Goal: Task Accomplishment & Management: Use online tool/utility

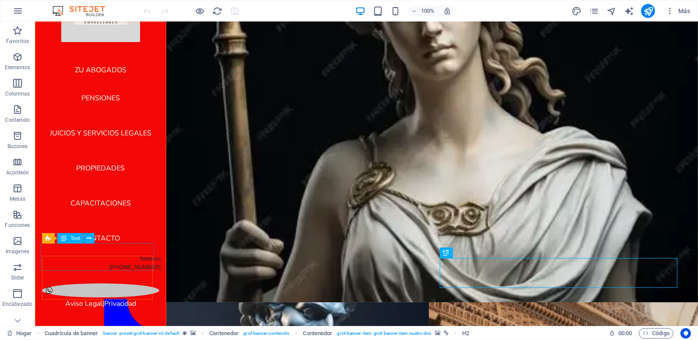
scroll to position [82, 0]
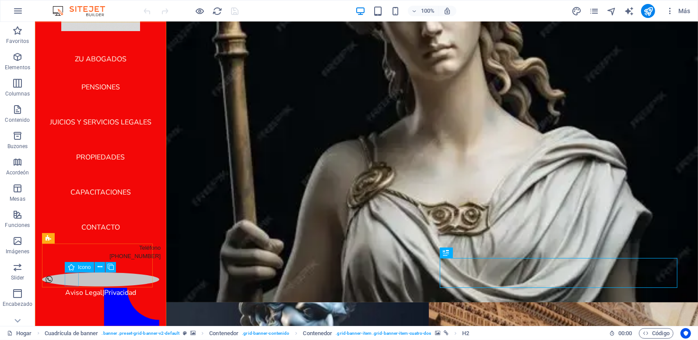
click at [70, 278] on figure at bounding box center [100, 279] width 117 height 14
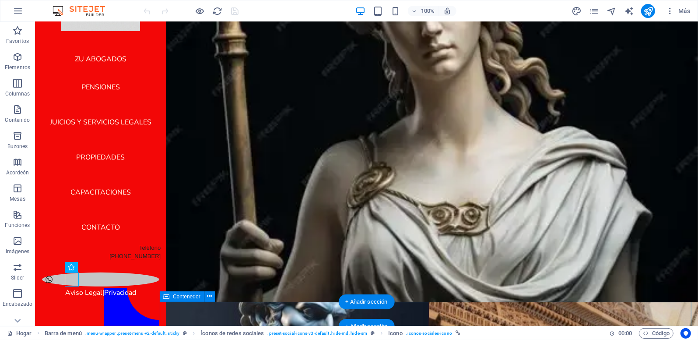
click at [203, 311] on div "Aviso Legal | Privacidad" at bounding box center [428, 313] width 538 height 25
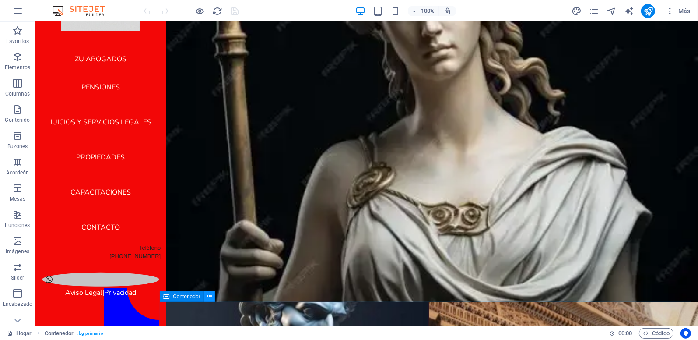
click at [208, 296] on icon at bounding box center [209, 295] width 5 height 9
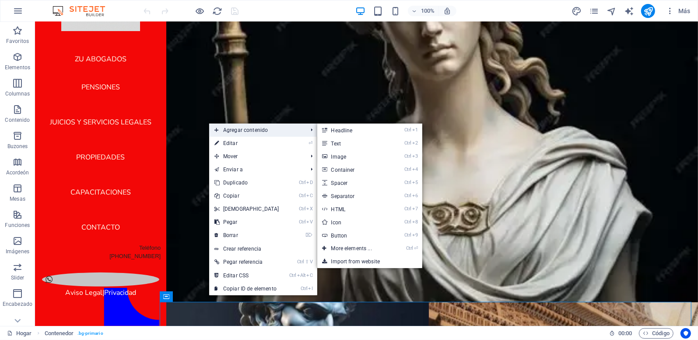
click at [283, 132] on span "Agregar contenido" at bounding box center [256, 129] width 95 height 13
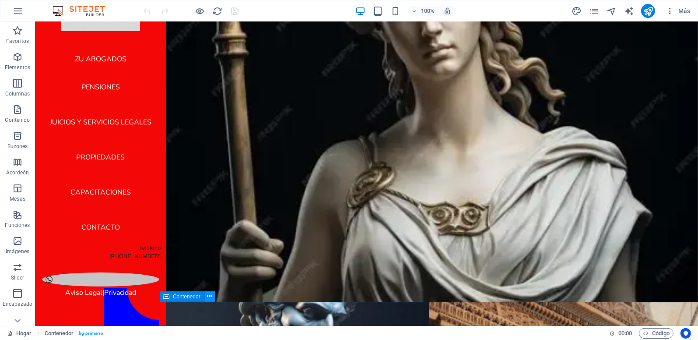
click at [206, 295] on button at bounding box center [209, 296] width 11 height 11
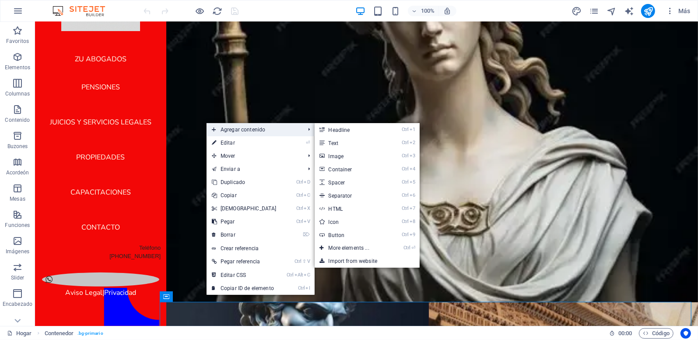
click at [269, 129] on span "Agregar contenido" at bounding box center [254, 129] width 95 height 13
click at [329, 222] on font "Icon" at bounding box center [334, 222] width 11 height 6
select select "xMidYMid"
select select "px"
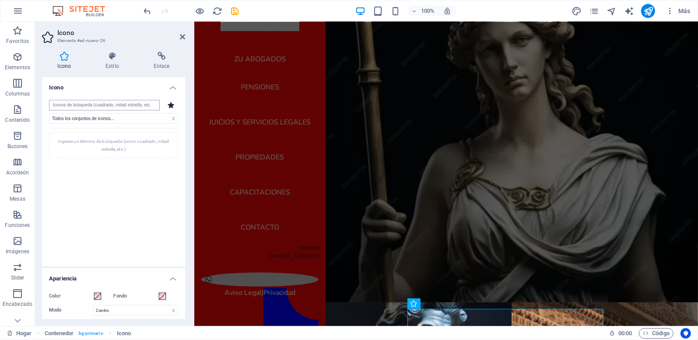
click at [120, 105] on input "search" at bounding box center [104, 105] width 111 height 11
type input "redes sociales"
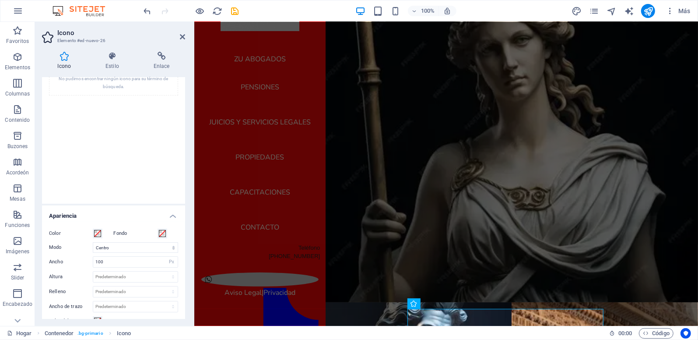
scroll to position [0, 0]
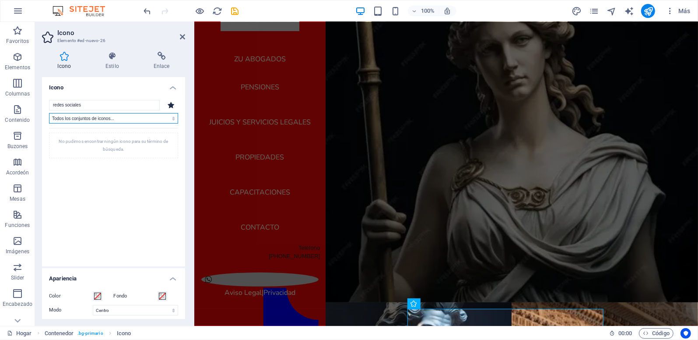
click at [171, 117] on select "Todos los conjuntos de iconos... IcoFont Ionicons Marcas de FontAwesome FontAwe…" at bounding box center [113, 118] width 129 height 11
click at [168, 102] on icon at bounding box center [171, 105] width 7 height 7
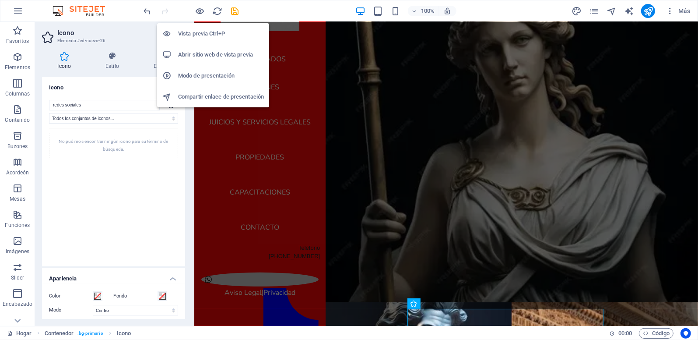
click at [194, 34] on h6 "Vista previa Ctrl+P" at bounding box center [221, 33] width 86 height 11
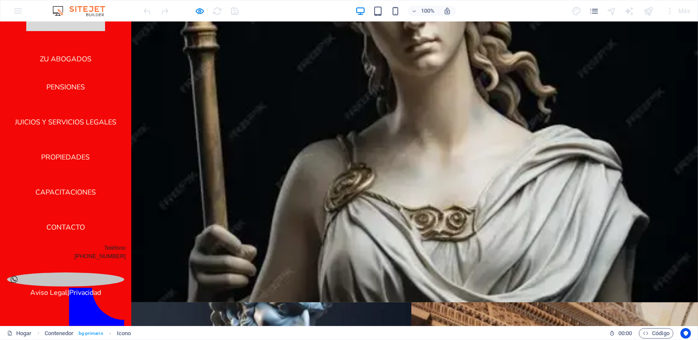
scroll to position [67, 0]
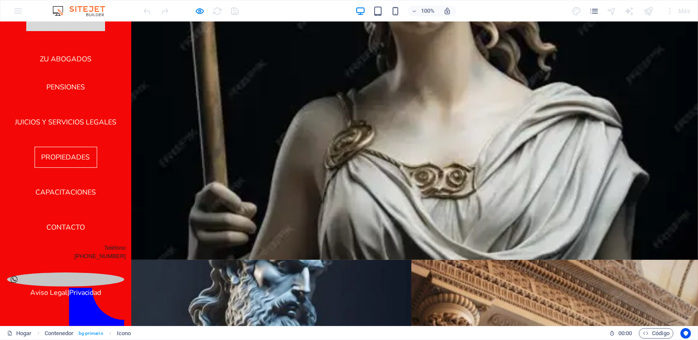
click at [339, 293] on icon at bounding box center [335, 287] width 44 height 42
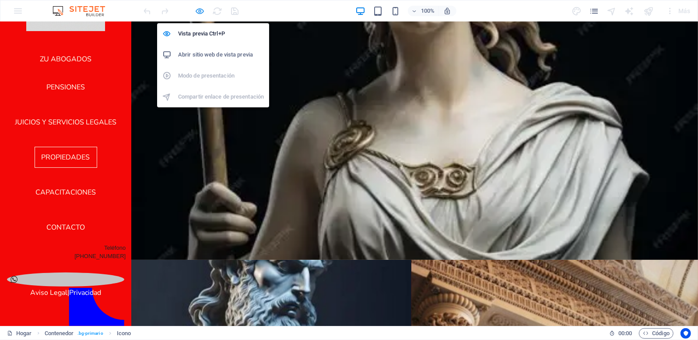
click at [199, 11] on icon "button" at bounding box center [200, 11] width 10 height 10
select select "xMidYMid"
select select "px"
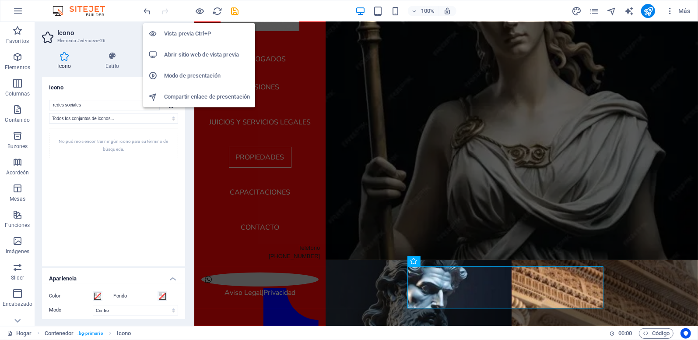
click at [196, 56] on h6 "Abrir sitio web de vista previa" at bounding box center [207, 54] width 86 height 11
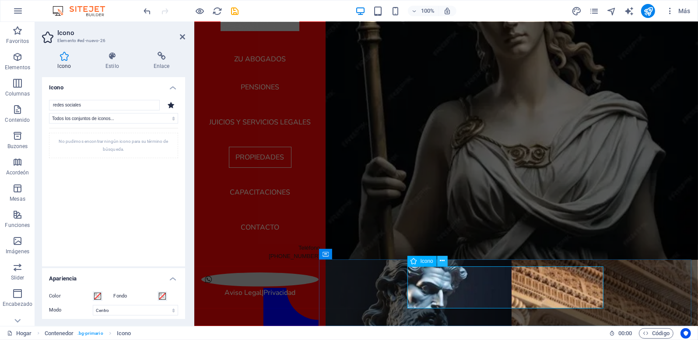
click at [442, 260] on icon at bounding box center [442, 260] width 5 height 9
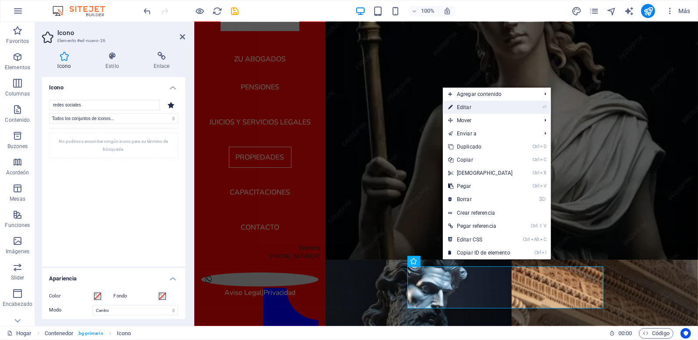
click at [469, 107] on font "Editar" at bounding box center [464, 107] width 14 height 6
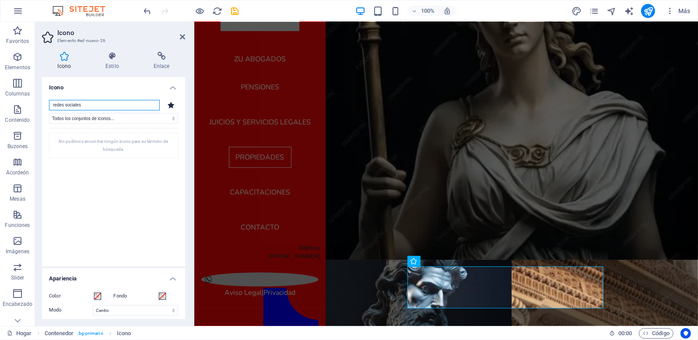
click at [87, 106] on input "redes sociales" at bounding box center [104, 105] width 111 height 11
drag, startPoint x: 87, startPoint y: 106, endPoint x: 0, endPoint y: 99, distance: 87.4
click at [0, 102] on html "Individual Home Favoritos Elementos Columnas Contenido Buzones Acordeón Mesas F…" at bounding box center [349, 170] width 698 height 340
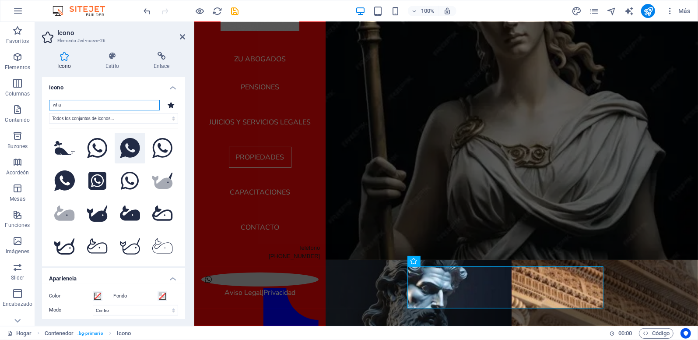
type input "wha"
click at [132, 148] on icon at bounding box center [130, 148] width 20 height 21
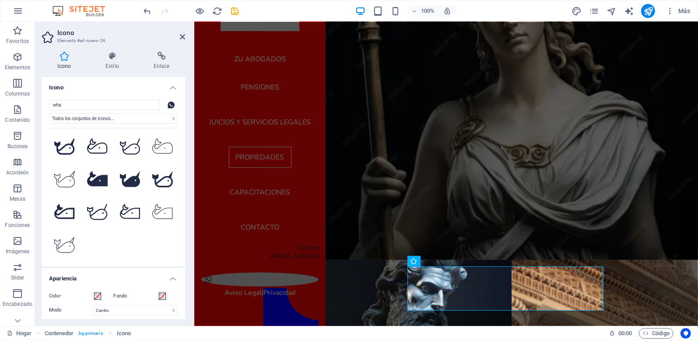
scroll to position [131, 0]
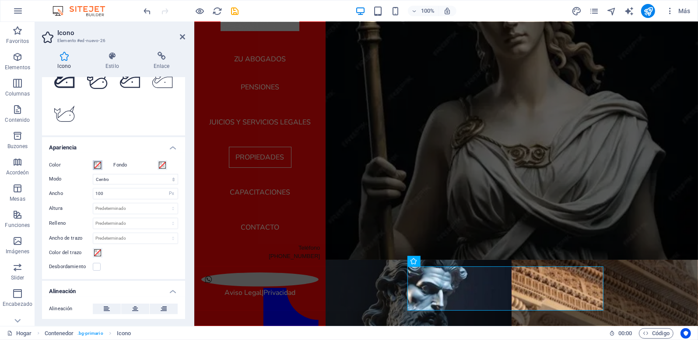
click at [100, 163] on span at bounding box center [97, 164] width 7 height 7
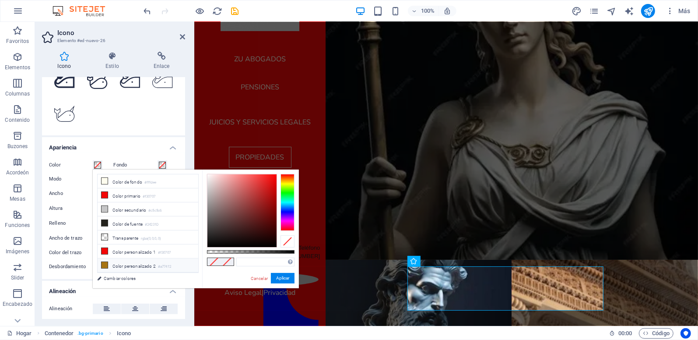
click at [104, 265] on icon at bounding box center [105, 265] width 6 height 6
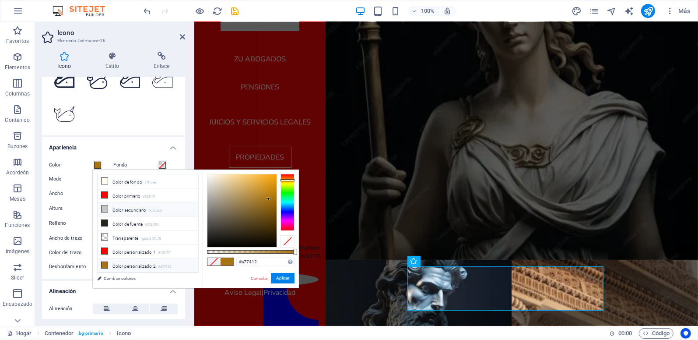
click at [105, 209] on icon at bounding box center [105, 209] width 6 height 6
type input "#c5c5c6"
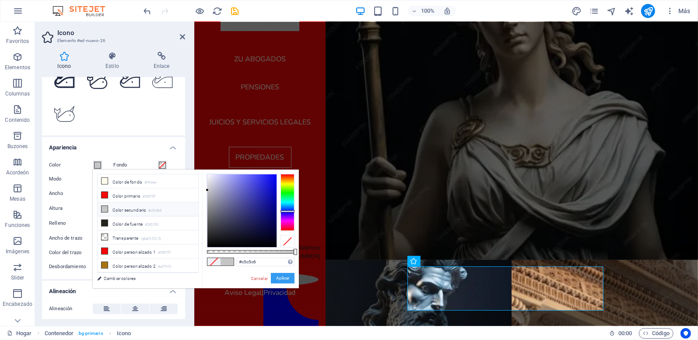
click at [279, 276] on button "Aplicar" at bounding box center [283, 278] width 24 height 11
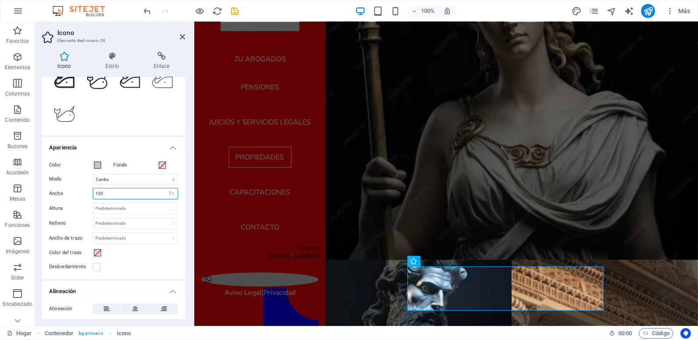
drag, startPoint x: 119, startPoint y: 190, endPoint x: 89, endPoint y: 184, distance: 30.4
click at [89, 193] on div "Ancho 100 Predeterminado Automático Px Rem % em VH Vw" at bounding box center [113, 193] width 129 height 11
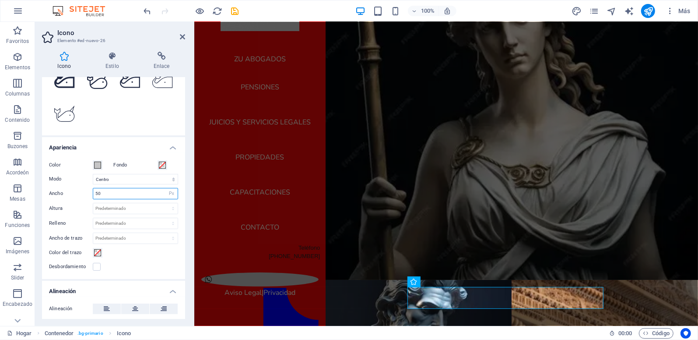
type input "5"
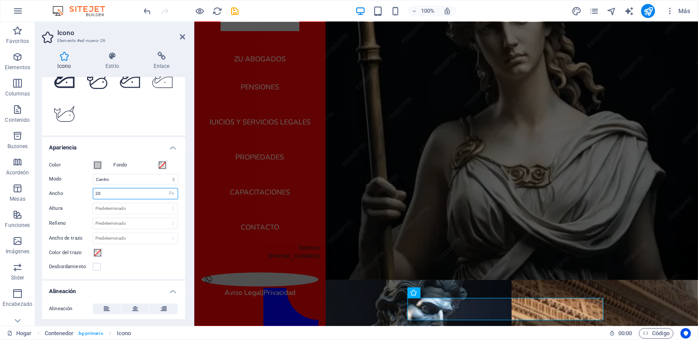
scroll to position [35, 0]
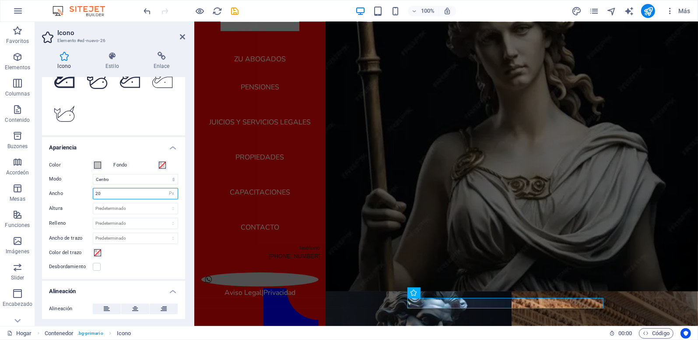
type input "2"
type input "3"
type input "4"
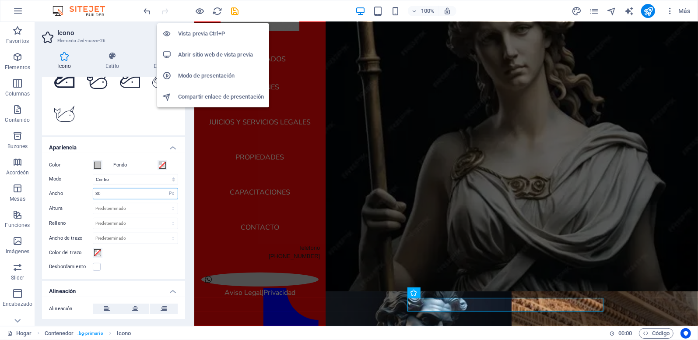
type input "30"
click at [193, 33] on h6 "Vista previa Ctrl+P" at bounding box center [221, 33] width 86 height 11
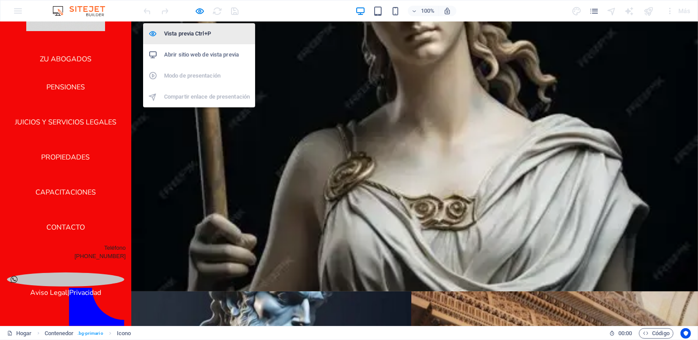
click at [193, 33] on h6 "Vista previa Ctrl+P" at bounding box center [207, 33] width 86 height 11
select select "xMidYMid"
select select "px"
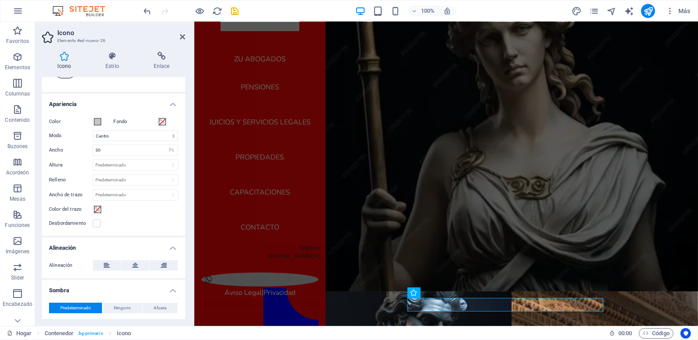
scroll to position [217, 0]
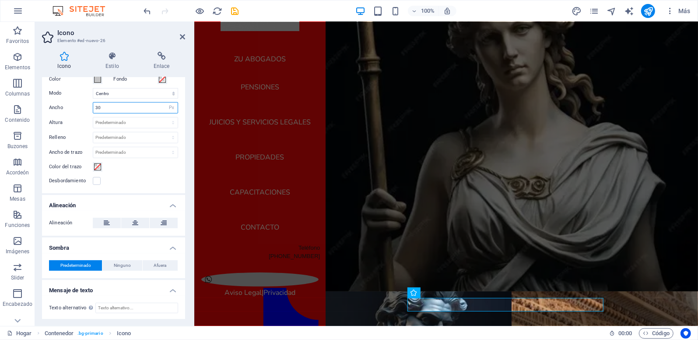
drag, startPoint x: 109, startPoint y: 106, endPoint x: 81, endPoint y: 107, distance: 27.1
click at [81, 107] on div "Ancho 30 Predeterminado Automático Px Rem % em VH Vw" at bounding box center [113, 107] width 129 height 11
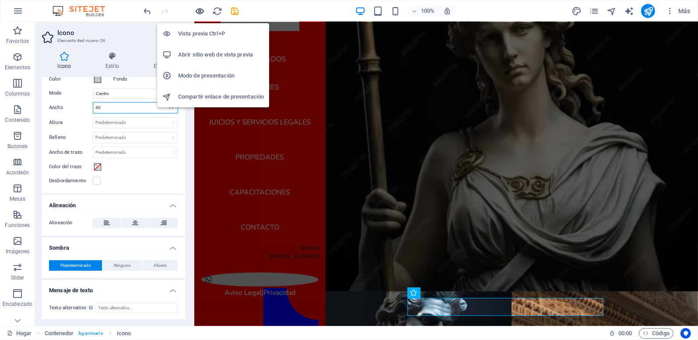
type input "40"
click at [199, 10] on icon "button" at bounding box center [200, 11] width 10 height 10
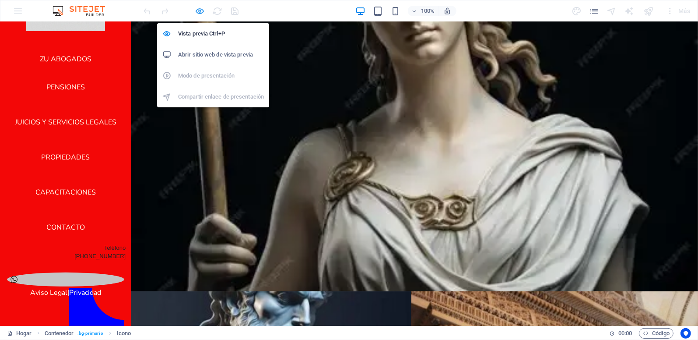
click at [199, 9] on icon "button" at bounding box center [200, 11] width 10 height 10
select select "xMidYMid"
select select "px"
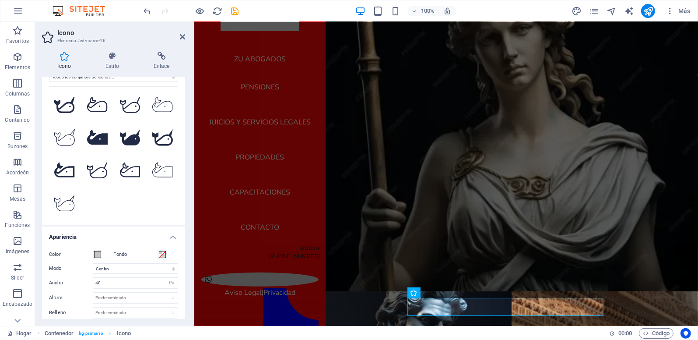
scroll to position [0, 0]
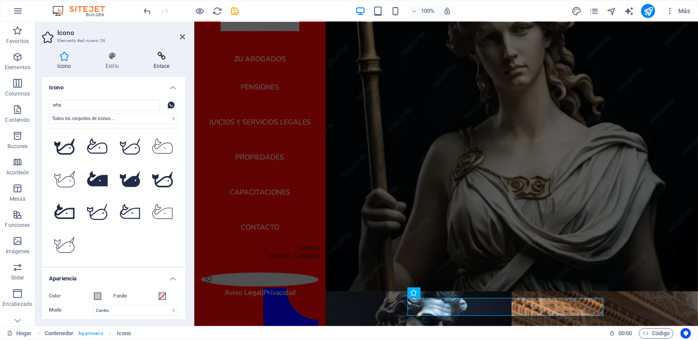
click at [161, 62] on h4 "Enlace" at bounding box center [161, 61] width 47 height 18
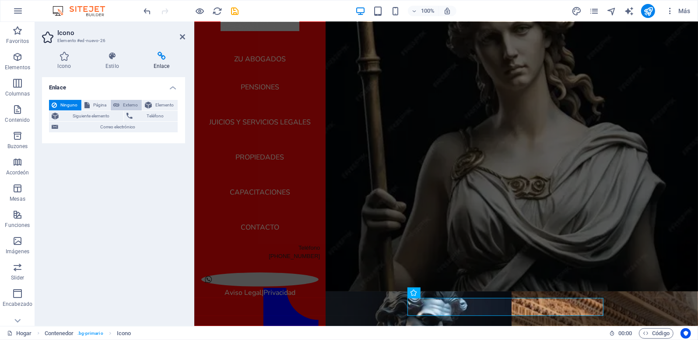
click at [125, 105] on span "Externo" at bounding box center [130, 105] width 17 height 11
select select "blank"
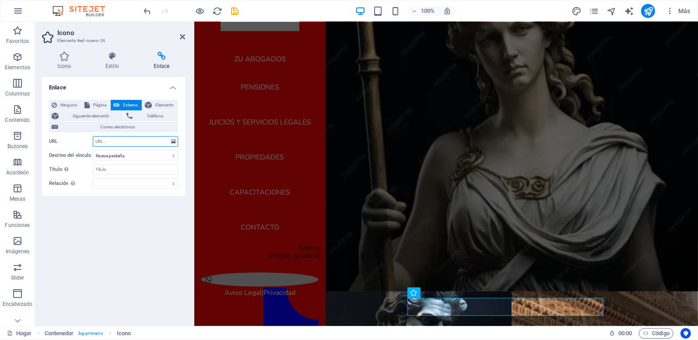
click at [125, 140] on input "URL" at bounding box center [135, 141] width 85 height 11
type input "w"
type input "[URL][DOMAIN_NAME]"
click at [176, 154] on select "Nueva pestaña Misma pestaña Superponer" at bounding box center [135, 155] width 85 height 11
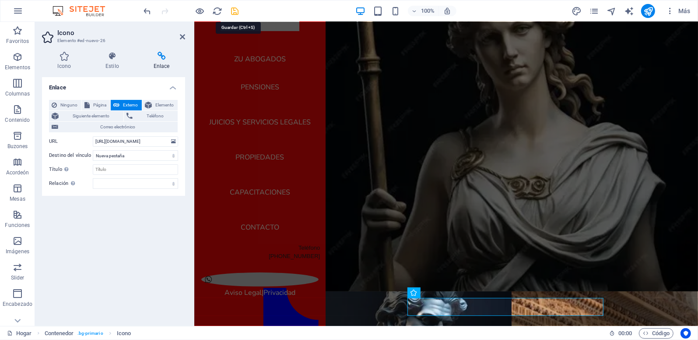
click at [234, 11] on icon "salvar" at bounding box center [235, 11] width 10 height 10
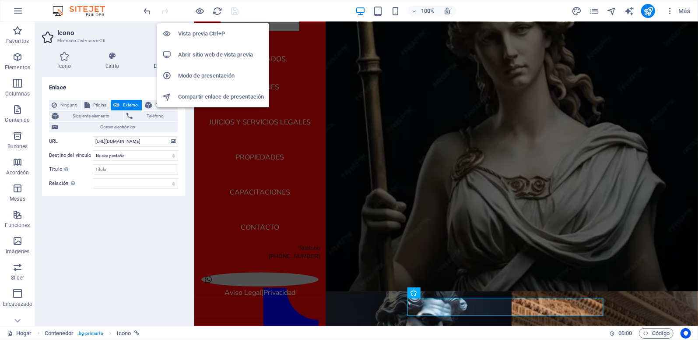
click at [193, 52] on h6 "Abrir sitio web de vista previa" at bounding box center [221, 54] width 86 height 11
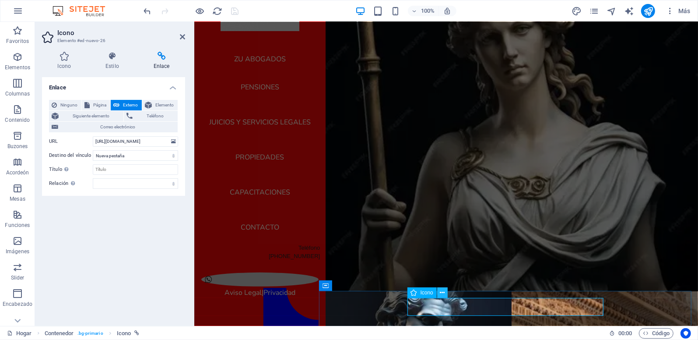
click at [439, 293] on button at bounding box center [442, 292] width 11 height 11
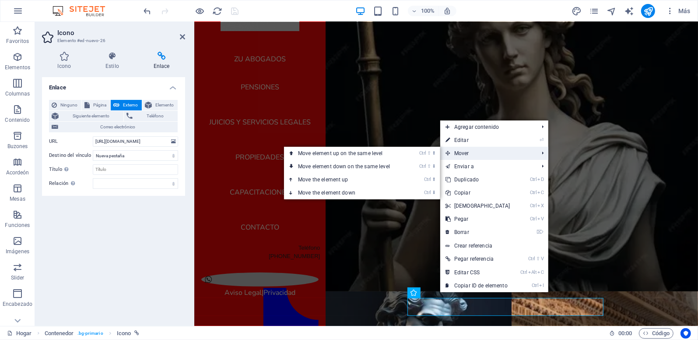
click at [478, 151] on span "Mover" at bounding box center [487, 153] width 95 height 13
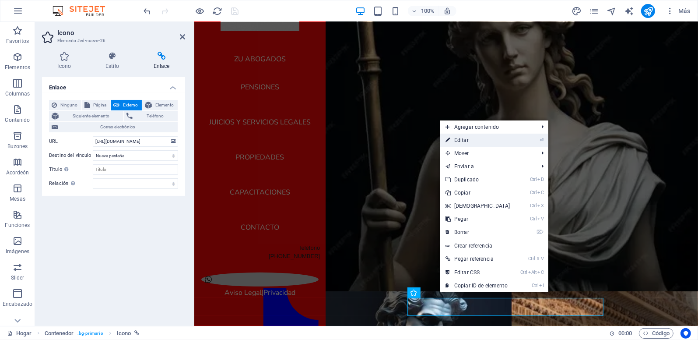
click at [462, 140] on font "Editar" at bounding box center [461, 140] width 14 height 6
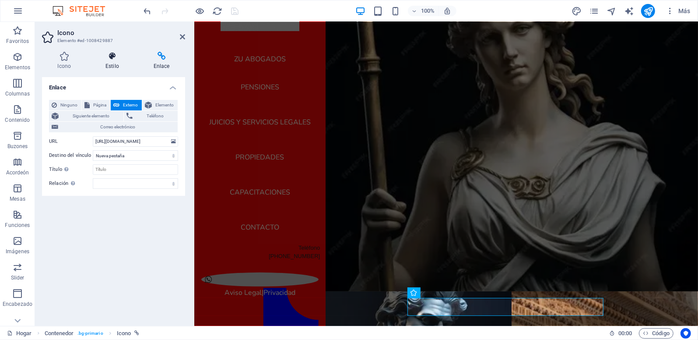
click at [113, 56] on icon at bounding box center [112, 56] width 45 height 9
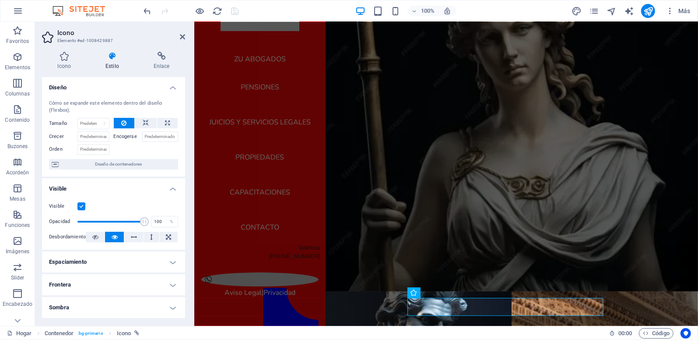
click at [123, 136] on label "Encogerse" at bounding box center [128, 136] width 28 height 11
click at [142, 136] on input "Encogerse" at bounding box center [160, 136] width 36 height 11
click at [147, 120] on icon at bounding box center [146, 123] width 6 height 11
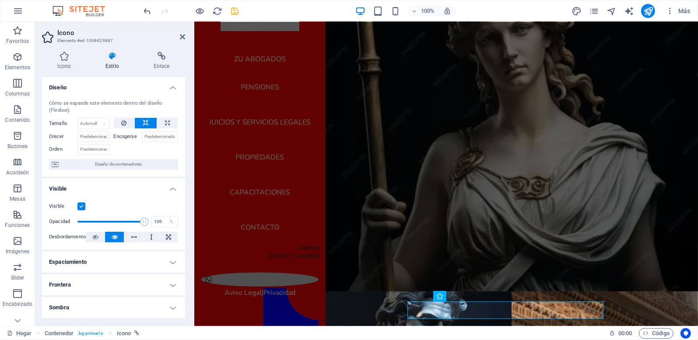
scroll to position [32, 0]
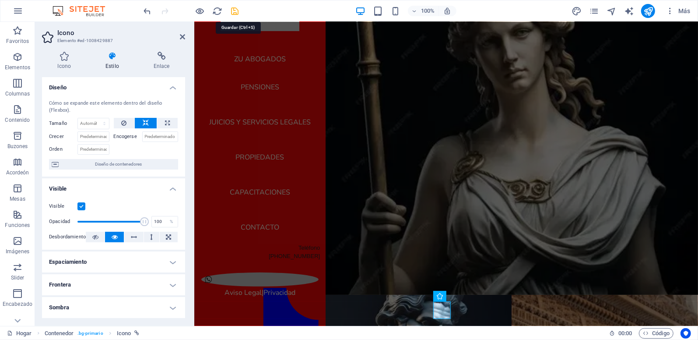
click at [235, 11] on icon "salvar" at bounding box center [235, 11] width 10 height 10
click at [486, 308] on div "Aviso Legal | Privacidad" at bounding box center [508, 316] width 379 height 45
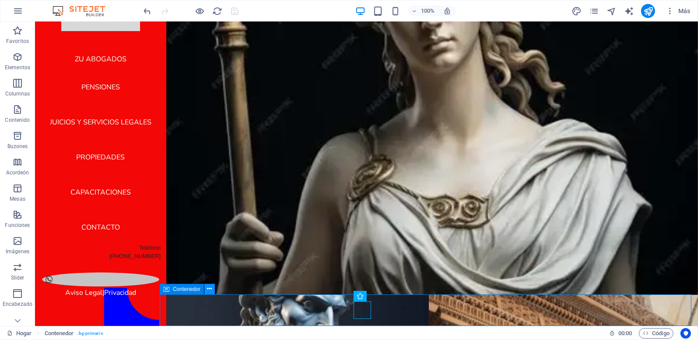
click at [208, 287] on icon at bounding box center [209, 288] width 5 height 9
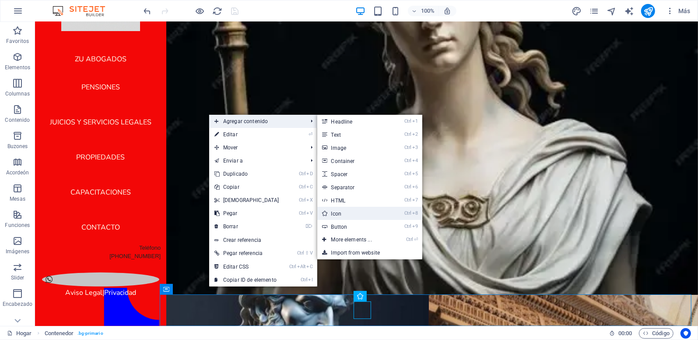
click at [339, 212] on font "Icon" at bounding box center [336, 213] width 11 height 6
select select "xMidYMid"
select select "px"
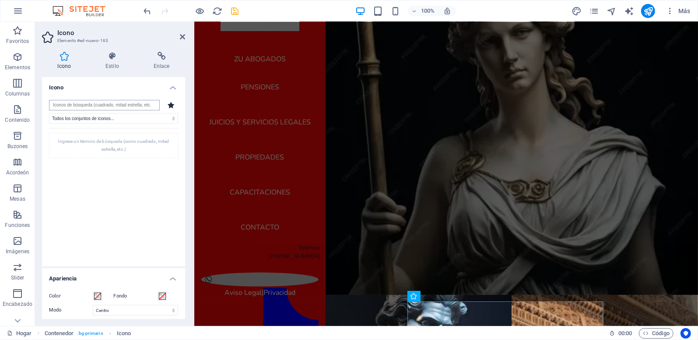
click at [78, 104] on input "search" at bounding box center [104, 105] width 111 height 11
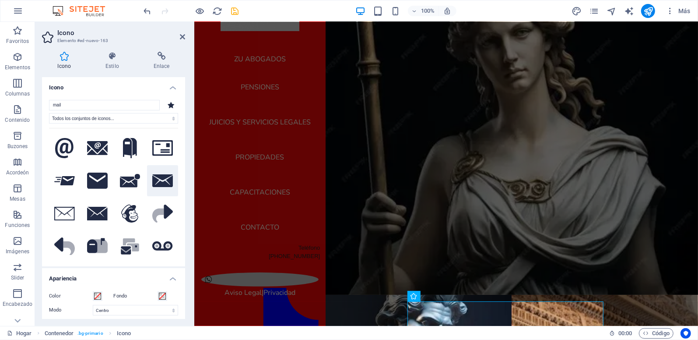
type input "mail"
click at [155, 178] on icon at bounding box center [162, 180] width 21 height 13
click at [98, 297] on span at bounding box center [97, 295] width 7 height 7
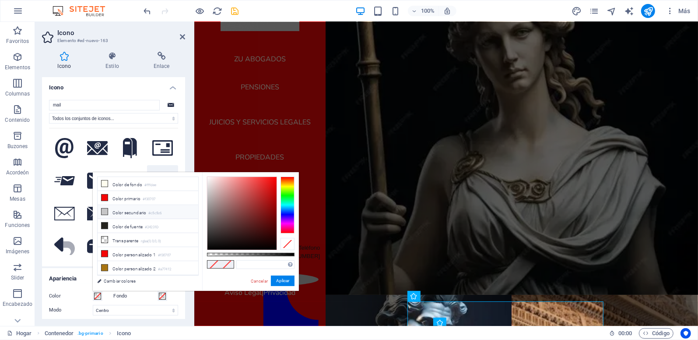
click at [105, 212] on icon at bounding box center [105, 211] width 6 height 6
type input "#c5c5c6"
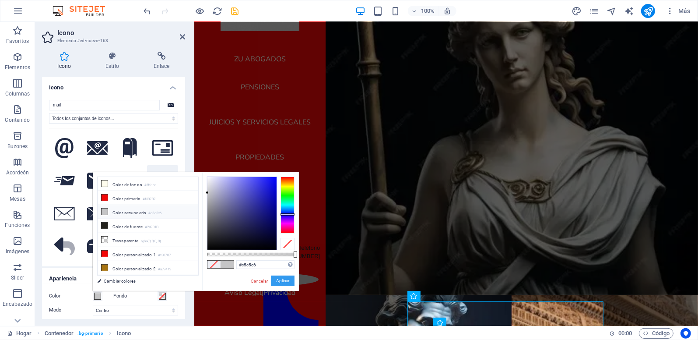
click at [289, 280] on button "Aplicar" at bounding box center [283, 280] width 24 height 11
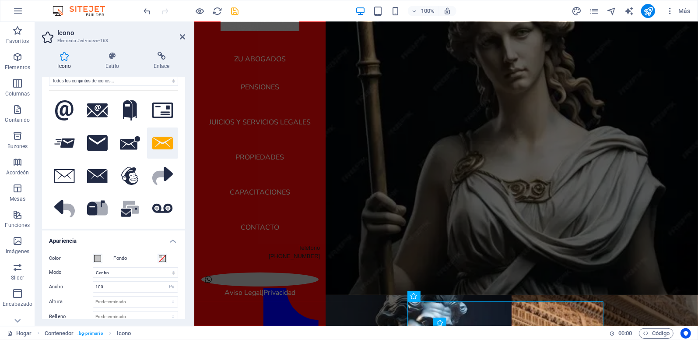
scroll to position [88, 0]
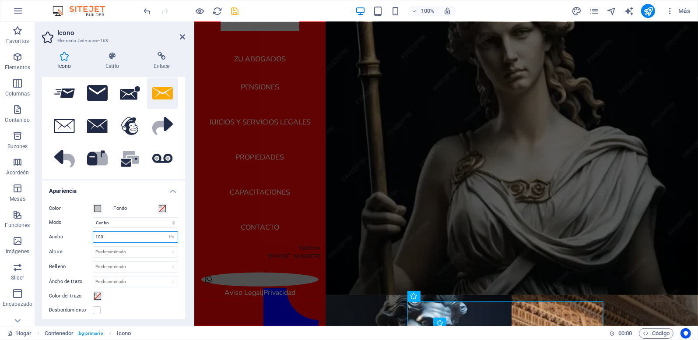
drag, startPoint x: 112, startPoint y: 236, endPoint x: 88, endPoint y: 236, distance: 24.1
click at [88, 236] on div "Ancho 100 Predeterminado Automático Px Rem % em VH Vw" at bounding box center [113, 236] width 129 height 11
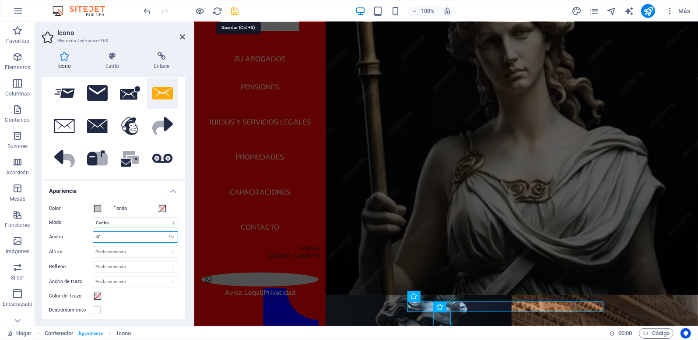
type input "40"
click at [232, 10] on icon "salvar" at bounding box center [235, 11] width 10 height 10
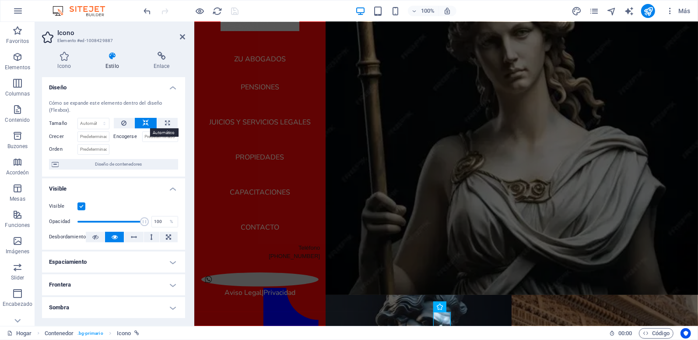
click at [144, 122] on icon at bounding box center [146, 123] width 6 height 11
click at [411, 306] on figure at bounding box center [508, 308] width 196 height 14
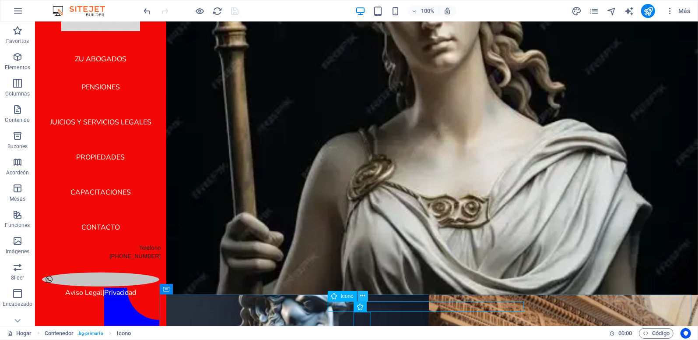
click at [361, 295] on icon at bounding box center [362, 295] width 5 height 9
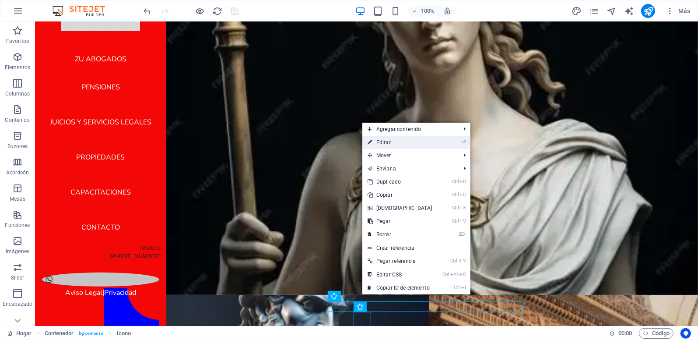
click at [392, 142] on link "⏎ Editar" at bounding box center [399, 142] width 75 height 13
select select "xMidYMid"
select select "px"
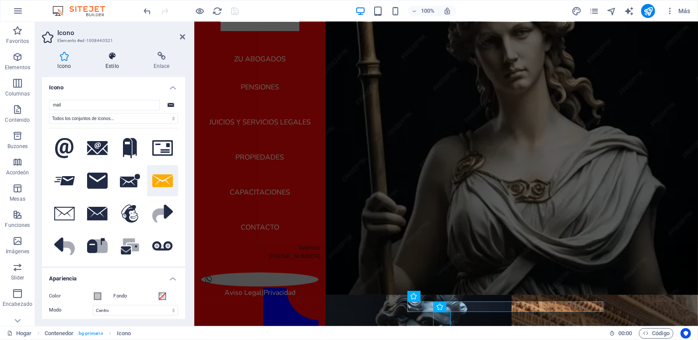
click at [111, 56] on icon at bounding box center [112, 56] width 45 height 9
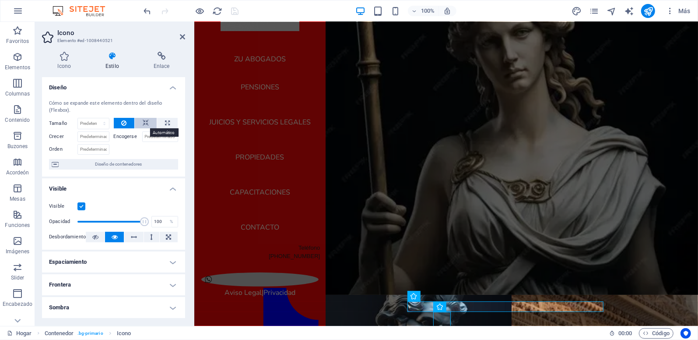
click at [146, 119] on icon at bounding box center [146, 123] width 6 height 11
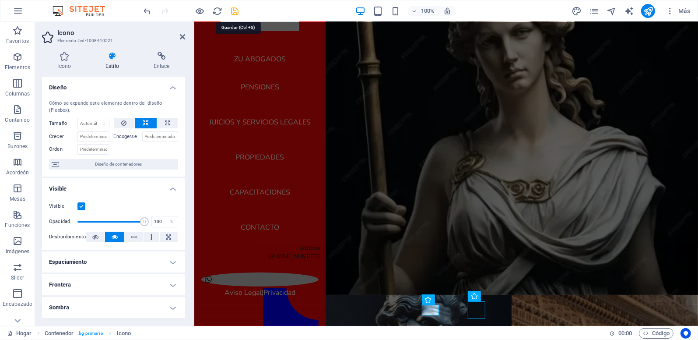
click at [233, 7] on icon "salvar" at bounding box center [235, 11] width 10 height 10
click at [455, 301] on icon at bounding box center [456, 298] width 5 height 9
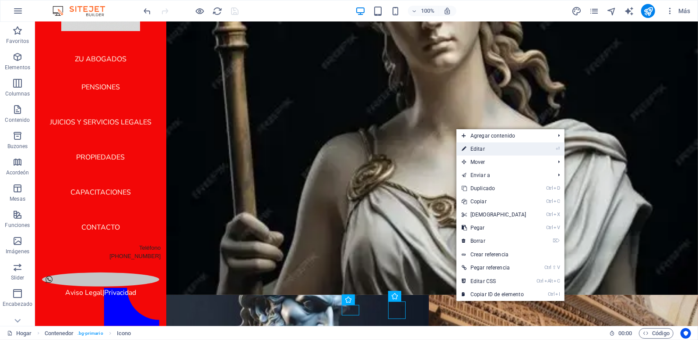
click at [471, 147] on font "Editar" at bounding box center [477, 149] width 14 height 6
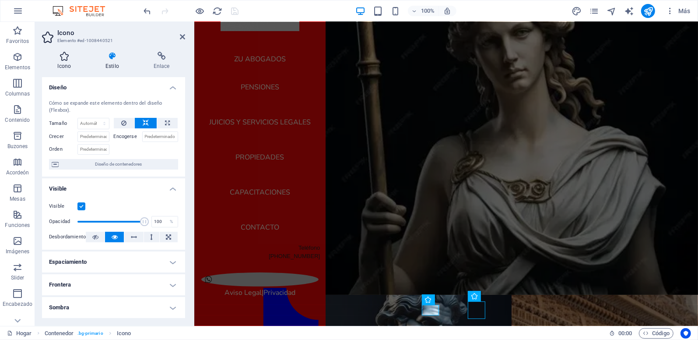
click at [66, 57] on icon at bounding box center [64, 56] width 45 height 9
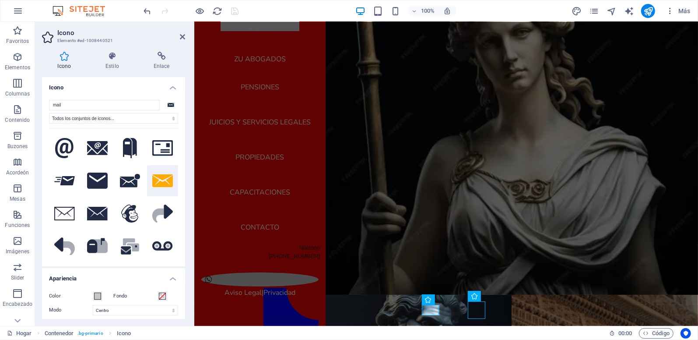
scroll to position [131, 0]
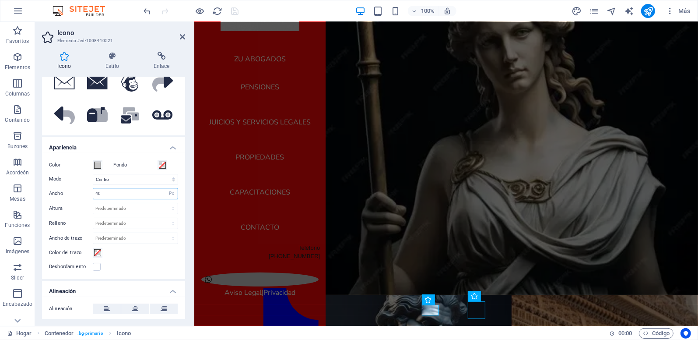
drag, startPoint x: 104, startPoint y: 191, endPoint x: 84, endPoint y: 187, distance: 20.4
click at [84, 188] on div "Ancho 40 Predeterminado Automático Px Rem % em VH Vw" at bounding box center [113, 193] width 129 height 11
type input "5"
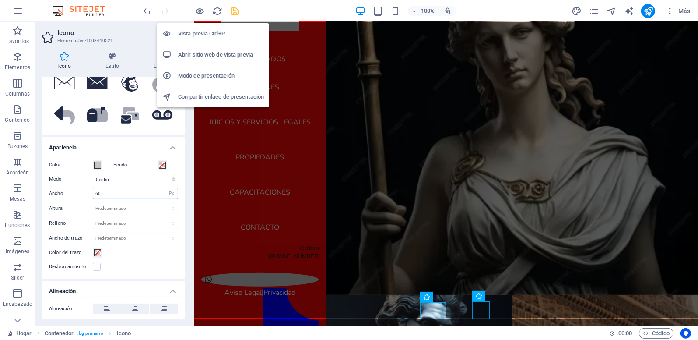
type input "60"
click at [195, 52] on h6 "Abrir sitio web de vista previa" at bounding box center [221, 54] width 86 height 11
click at [197, 10] on icon "button" at bounding box center [200, 11] width 10 height 10
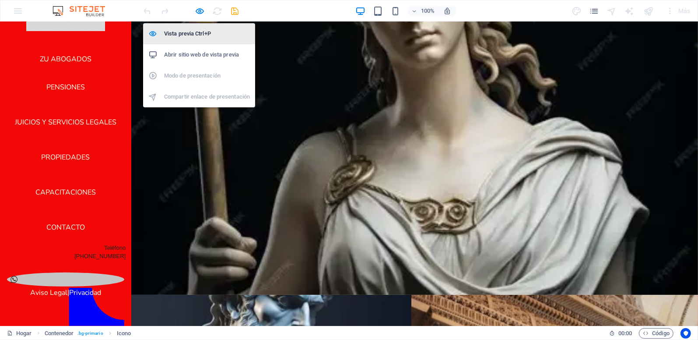
click at [189, 34] on h6 "Vista previa Ctrl+P" at bounding box center [207, 33] width 86 height 11
select select "xMidYMid"
select select "px"
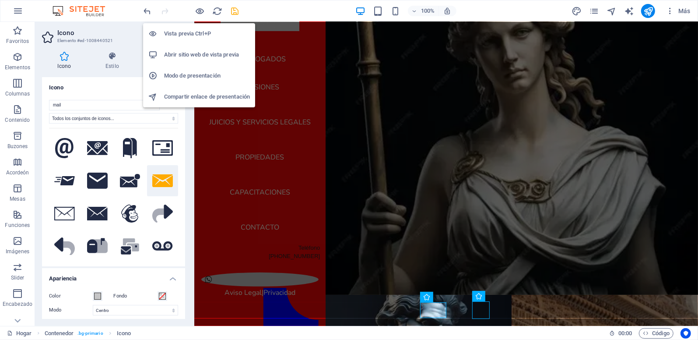
click at [189, 33] on h6 "Vista previa Ctrl+P" at bounding box center [207, 33] width 86 height 11
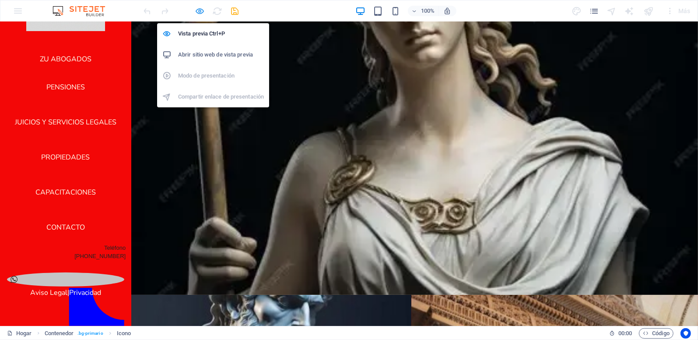
click at [201, 12] on icon "button" at bounding box center [200, 11] width 10 height 10
select select "xMidYMid"
select select "px"
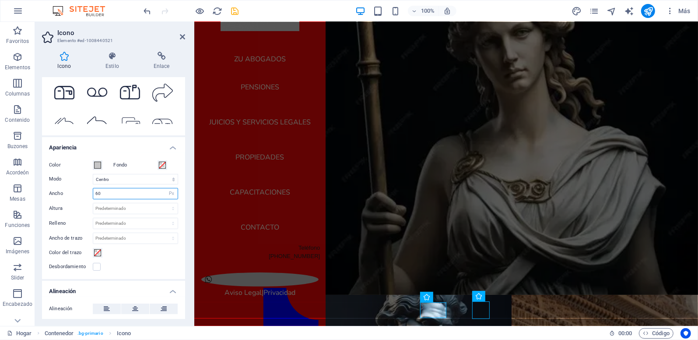
drag, startPoint x: 104, startPoint y: 197, endPoint x: 88, endPoint y: 191, distance: 17.9
click at [88, 191] on div "Ancho 60 Predeterminado Automático Px Rem % em VH Vw" at bounding box center [113, 193] width 129 height 11
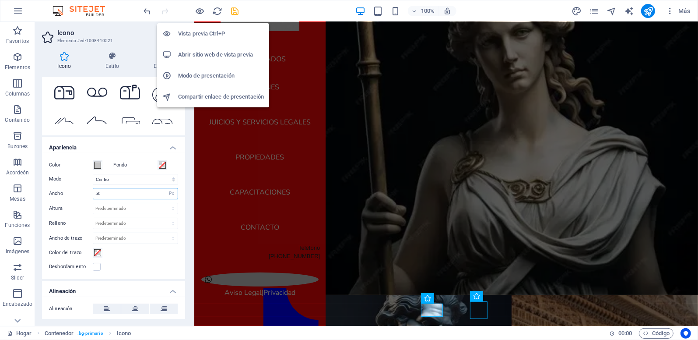
type input "50"
click at [199, 33] on h6 "Vista previa Ctrl+P" at bounding box center [221, 33] width 86 height 11
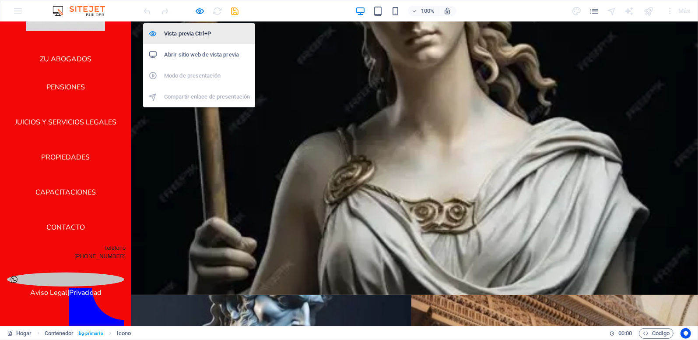
click at [199, 37] on h6 "Vista previa Ctrl+P" at bounding box center [207, 33] width 86 height 11
select select "xMidYMid"
select select "px"
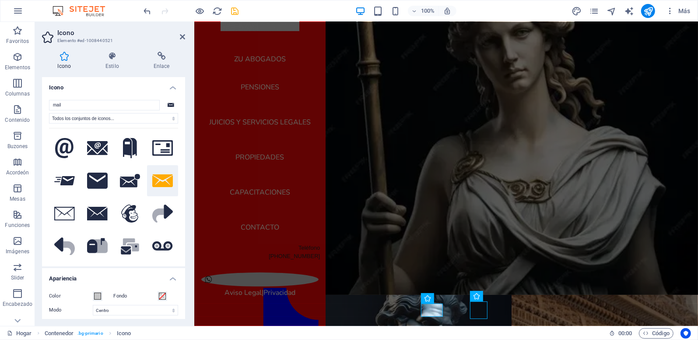
scroll to position [175, 0]
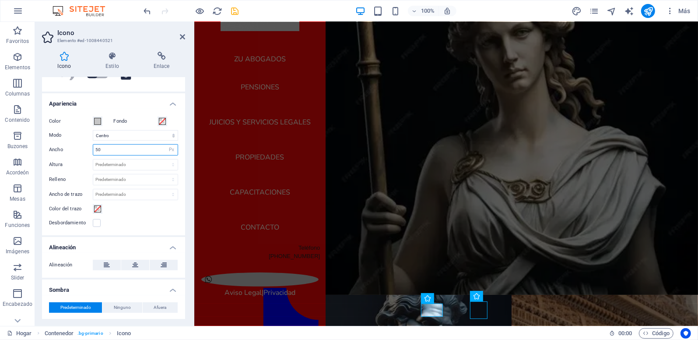
drag, startPoint x: 108, startPoint y: 152, endPoint x: 86, endPoint y: 152, distance: 21.9
click at [86, 152] on div "Ancho 50 Predeterminado Automático Px Rem % em VH Vw" at bounding box center [113, 149] width 129 height 11
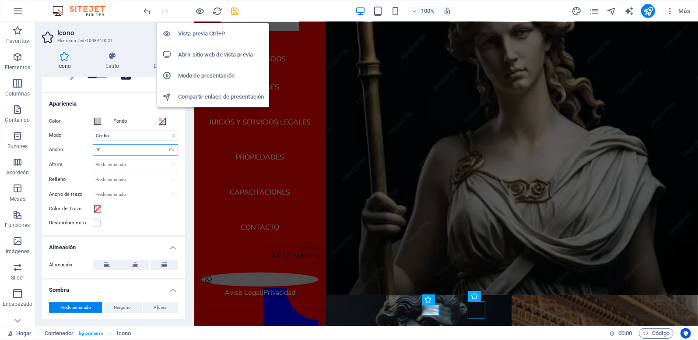
type input "40"
click at [192, 53] on h6 "Abrir sitio web de vista previa" at bounding box center [221, 54] width 86 height 11
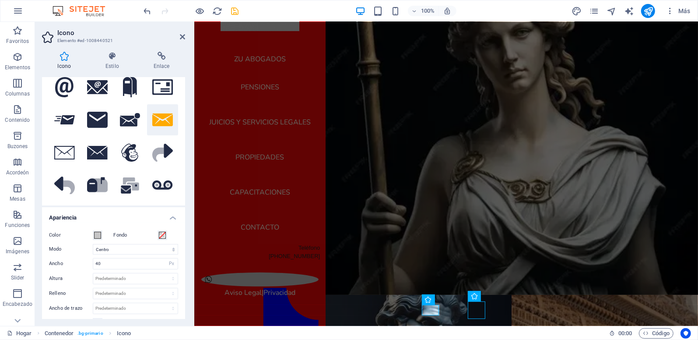
scroll to position [0, 0]
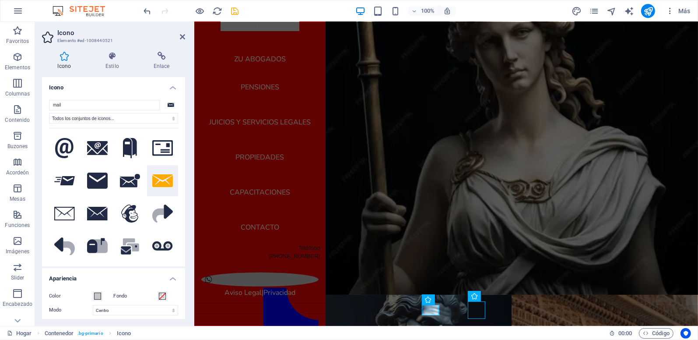
drag, startPoint x: 175, startPoint y: 148, endPoint x: 179, endPoint y: 168, distance: 20.0
click at [179, 168] on div "mail Todos los conjuntos de iconos... IcoFont Ionicons Marcas de FontAwesome Fo…" at bounding box center [113, 179] width 143 height 173
click at [165, 58] on icon at bounding box center [161, 56] width 47 height 9
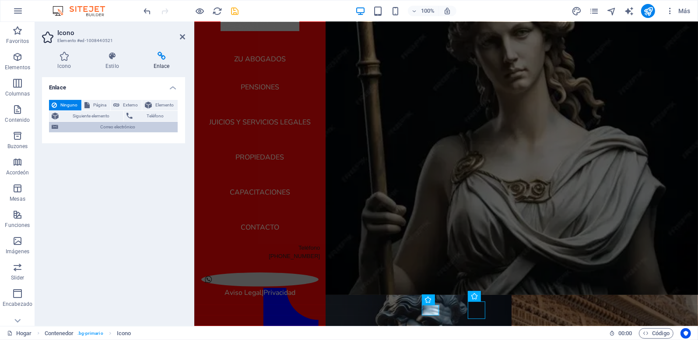
click at [114, 126] on span "Correo electrónico" at bounding box center [118, 127] width 114 height 11
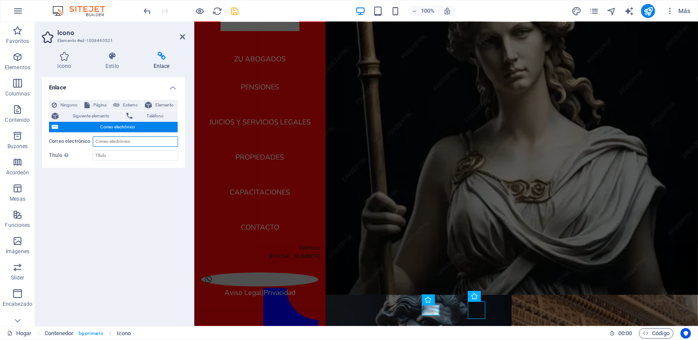
click at [105, 140] on input "Correo electrónico" at bounding box center [135, 141] width 85 height 11
type input "[EMAIL_ADDRESS][DOMAIN_NAME]"
click at [235, 10] on icon "salvar" at bounding box center [235, 11] width 10 height 10
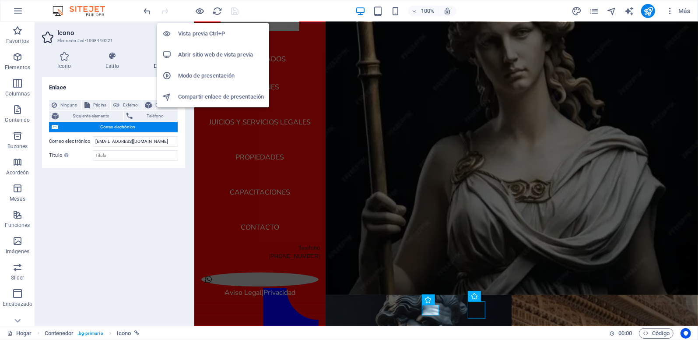
click at [200, 32] on h6 "Vista previa Ctrl+P" at bounding box center [221, 33] width 86 height 11
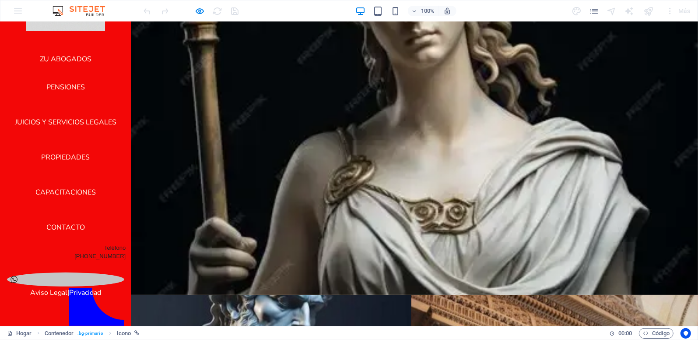
click at [331, 305] on icon at bounding box center [322, 306] width 18 height 11
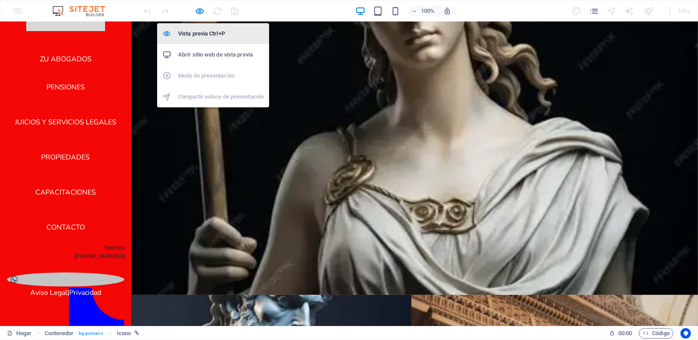
click at [200, 36] on h6 "Vista previa Ctrl+P" at bounding box center [221, 33] width 86 height 11
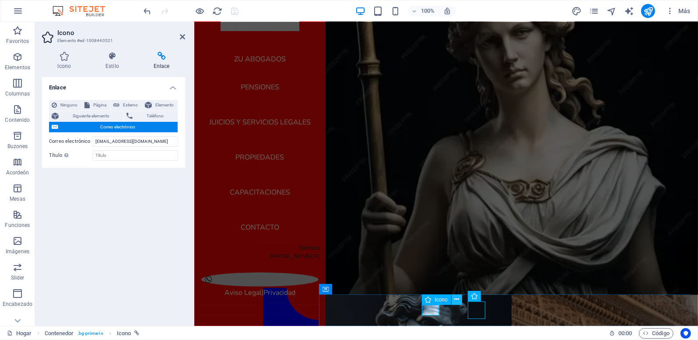
click at [454, 298] on icon at bounding box center [456, 298] width 5 height 9
click at [162, 52] on icon at bounding box center [161, 56] width 47 height 9
click at [160, 55] on icon at bounding box center [161, 56] width 47 height 9
click at [98, 106] on span "Página" at bounding box center [99, 105] width 15 height 11
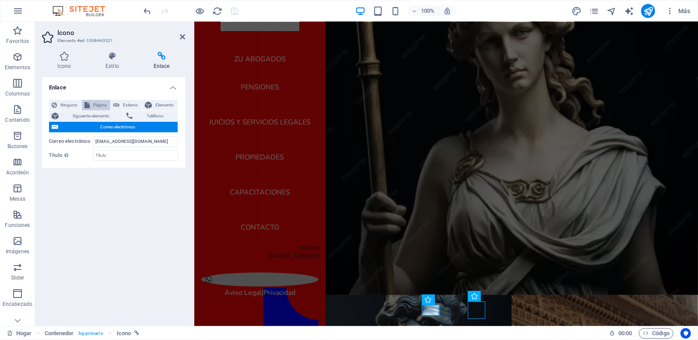
select select
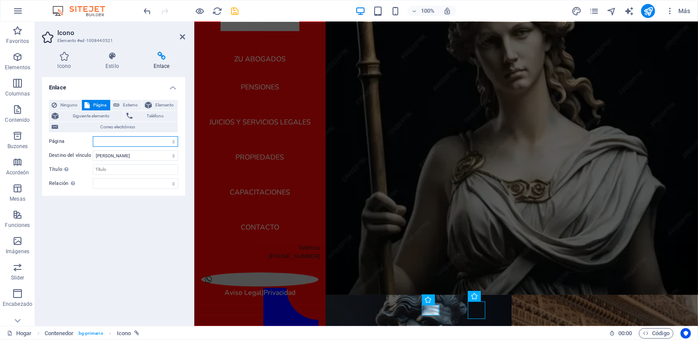
click at [129, 140] on select "ZU ABOGADOS Hogar Acerca de Nova Productos Servicios Referencias Contacto Aviso…" at bounding box center [135, 141] width 85 height 11
drag, startPoint x: 129, startPoint y: 140, endPoint x: 95, endPoint y: 198, distance: 66.5
click at [95, 198] on div "Enlace Ninguno Página Externo Elemento Siguiente elemento Teléfono Correo elect…" at bounding box center [113, 198] width 143 height 242
click at [105, 144] on select "ZU ABOGADOS Hogar Acerca de Nova Productos Servicios Referencias Contacto Aviso…" at bounding box center [135, 141] width 85 height 11
click at [74, 218] on div "Enlace Ninguno Página Externo Elemento Siguiente elemento Teléfono Correo elect…" at bounding box center [113, 198] width 143 height 242
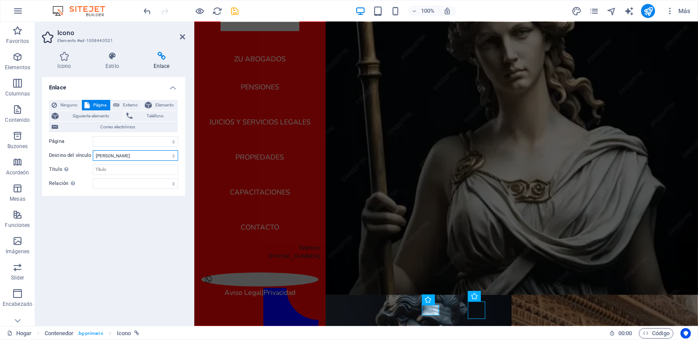
click at [173, 158] on select "Nueva pestaña Misma pestaña Superponer" at bounding box center [135, 155] width 85 height 11
select select "blank"
click at [93, 150] on select "Nueva pestaña Misma pestaña Superponer" at bounding box center [135, 155] width 85 height 11
click at [129, 142] on select "ZU ABOGADOS Hogar Acerca de Nova Productos Servicios Referencias Contacto Aviso…" at bounding box center [135, 141] width 85 height 11
select select "6"
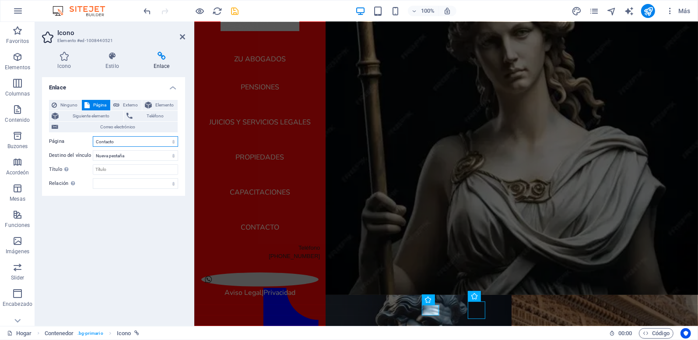
click at [93, 136] on select "ZU ABOGADOS Hogar Acerca de Nova Productos Servicios Referencias Contacto Aviso…" at bounding box center [135, 141] width 85 height 11
click at [123, 102] on span "Externo" at bounding box center [130, 105] width 17 height 11
click at [111, 142] on input "URL" at bounding box center [135, 141] width 85 height 11
paste input "a66f403e-0b7e-42bc-9ca9-395a4277a917"
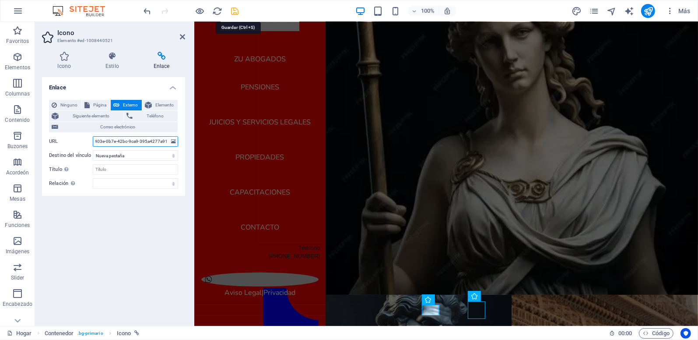
type input "a66f403e-0b7e-42bc-9ca9-395a4277a917"
click at [238, 11] on icon "salvar" at bounding box center [235, 11] width 10 height 10
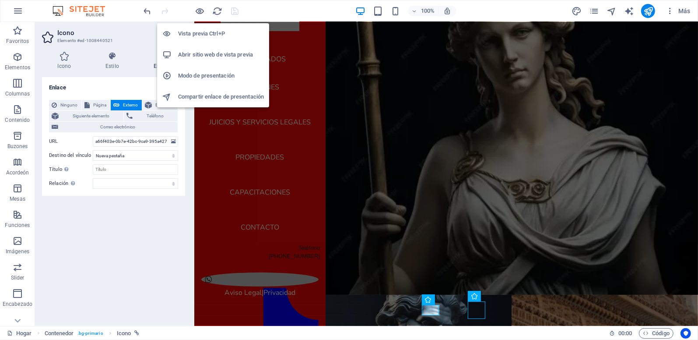
click at [197, 58] on h6 "Abrir sitio web de vista previa" at bounding box center [221, 54] width 86 height 11
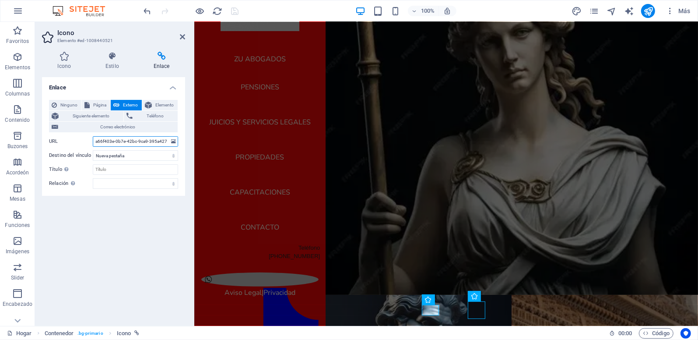
scroll to position [0, 10]
drag, startPoint x: 288, startPoint y: 161, endPoint x: 301, endPoint y: 113, distance: 48.8
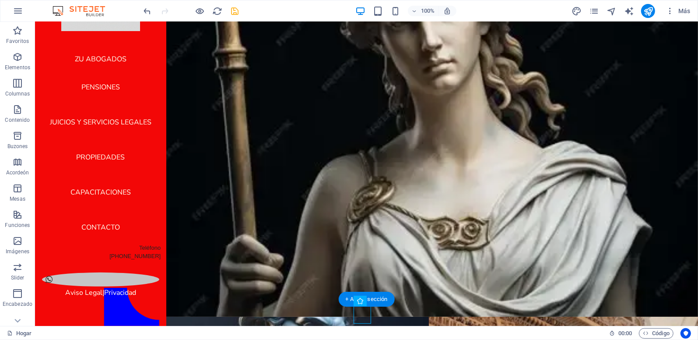
scroll to position [0, 0]
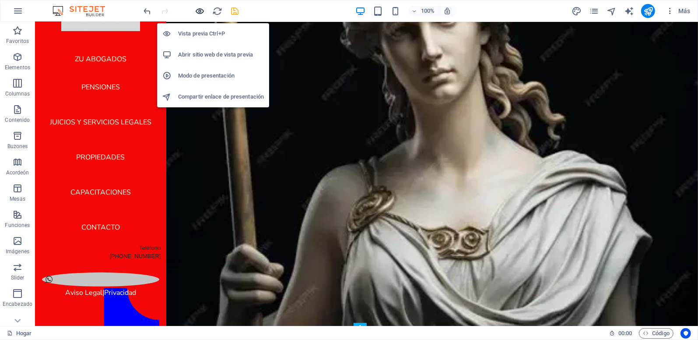
click at [201, 10] on icon "button" at bounding box center [200, 11] width 10 height 10
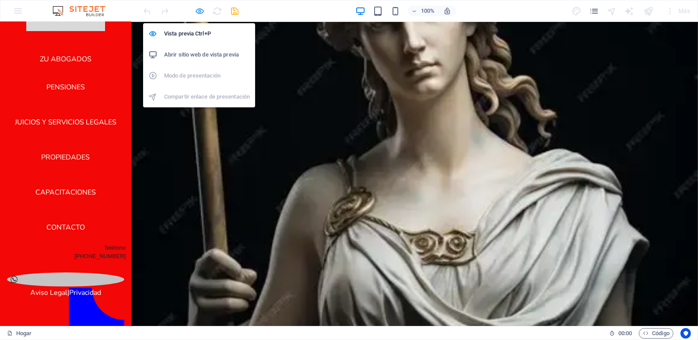
click at [200, 10] on icon "button" at bounding box center [200, 11] width 10 height 10
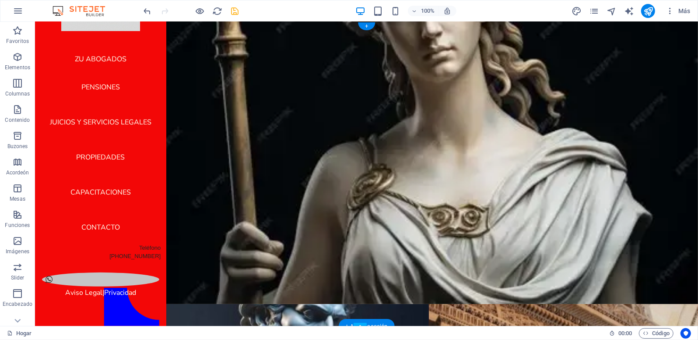
scroll to position [32, 0]
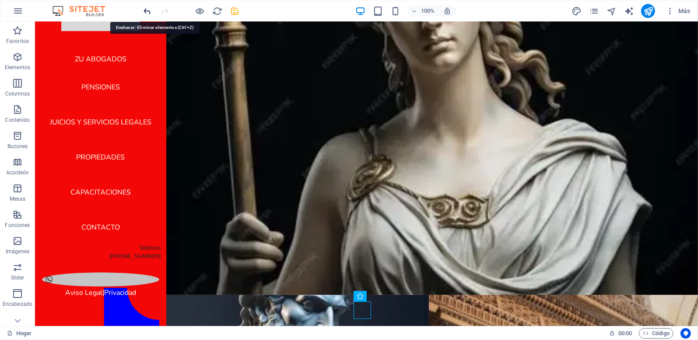
click at [147, 12] on icon "deshacer" at bounding box center [148, 11] width 10 height 10
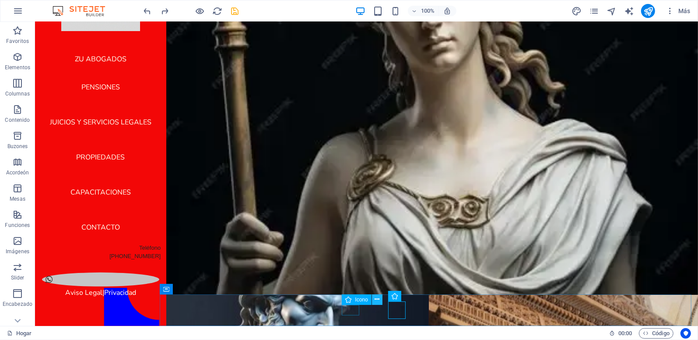
click at [380, 300] on button at bounding box center [377, 299] width 11 height 11
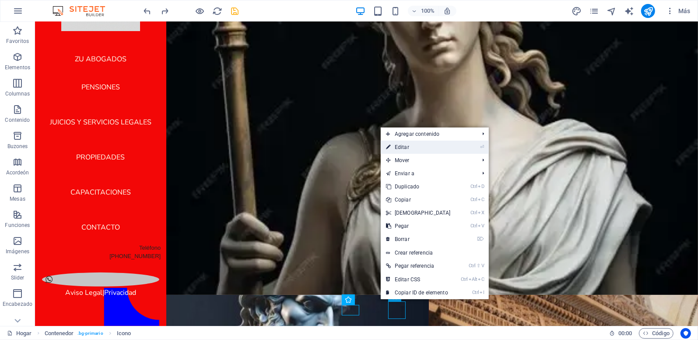
click at [416, 148] on link "⏎ Editar" at bounding box center [418, 146] width 75 height 13
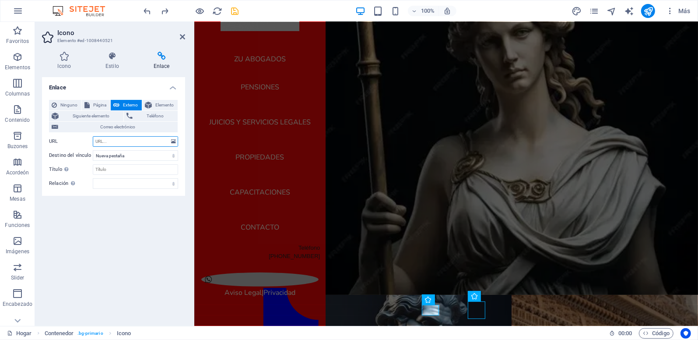
click at [102, 140] on input "URL" at bounding box center [135, 141] width 85 height 11
paste input "[URL][DOMAIN_NAME]"
type input "[URL][DOMAIN_NAME]"
click at [236, 10] on icon "salvar" at bounding box center [235, 11] width 10 height 10
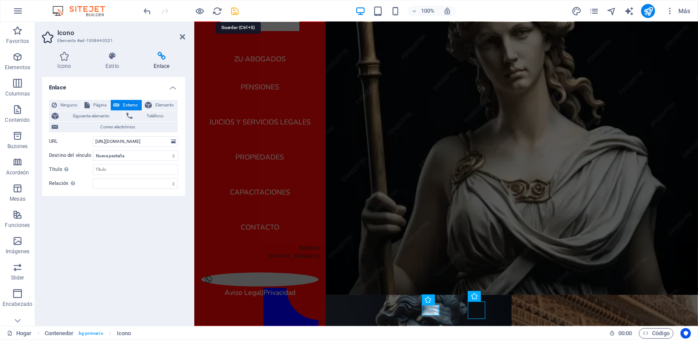
scroll to position [0, 0]
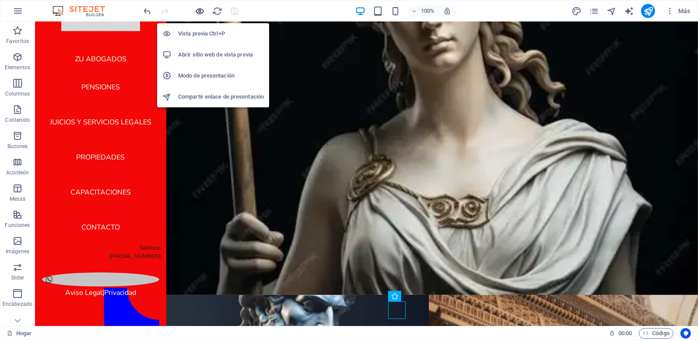
click at [202, 10] on icon "button" at bounding box center [200, 11] width 10 height 10
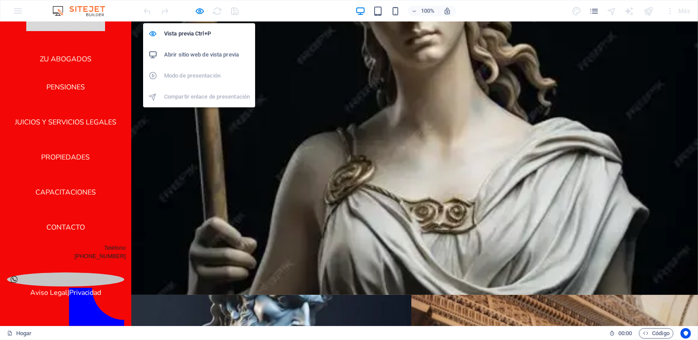
click at [207, 50] on h6 "Abrir sitio web de vista previa" at bounding box center [207, 54] width 86 height 11
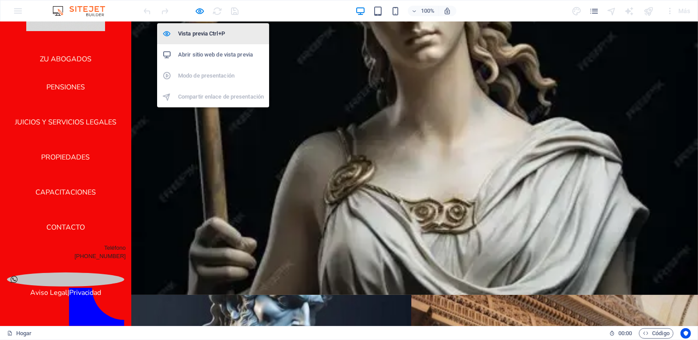
click at [199, 33] on h6 "Vista previa Ctrl+P" at bounding box center [221, 33] width 86 height 11
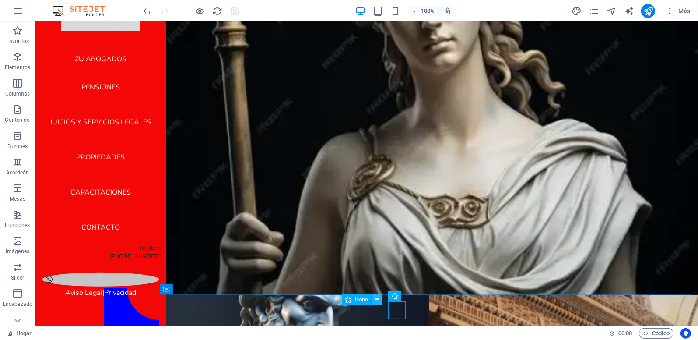
click at [373, 298] on button at bounding box center [377, 299] width 11 height 11
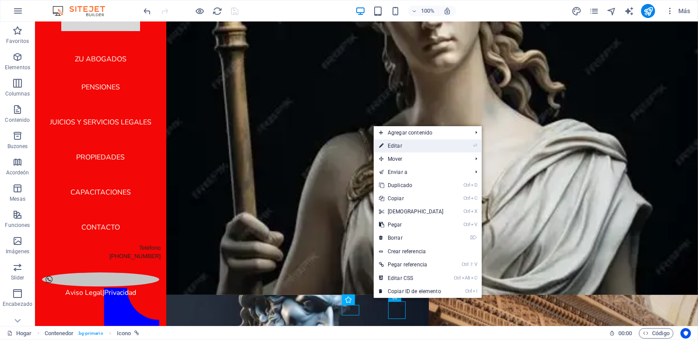
click at [394, 147] on font "Editar" at bounding box center [395, 146] width 14 height 6
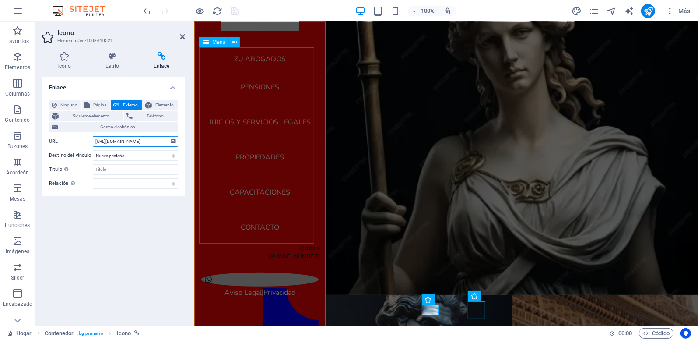
scroll to position [0, 213]
drag, startPoint x: 288, startPoint y: 164, endPoint x: 230, endPoint y: 138, distance: 63.7
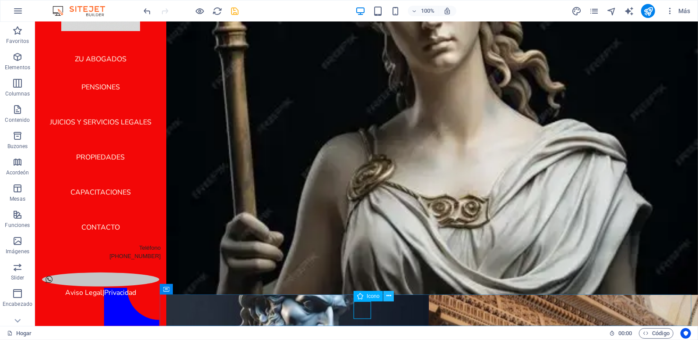
click at [389, 297] on icon at bounding box center [388, 295] width 5 height 9
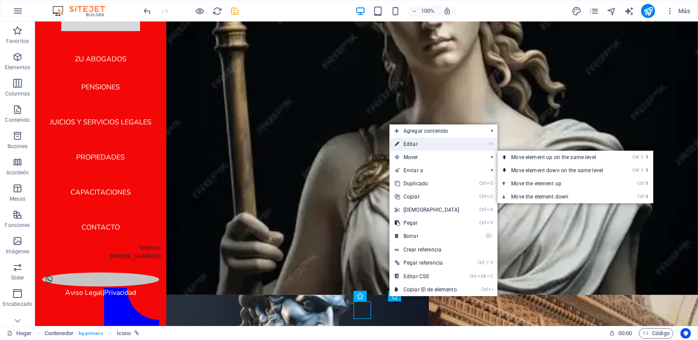
click at [415, 143] on font "Editar" at bounding box center [410, 144] width 14 height 6
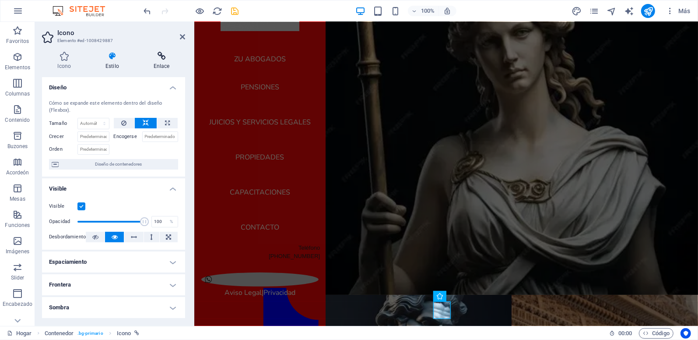
click at [165, 58] on icon at bounding box center [161, 56] width 47 height 9
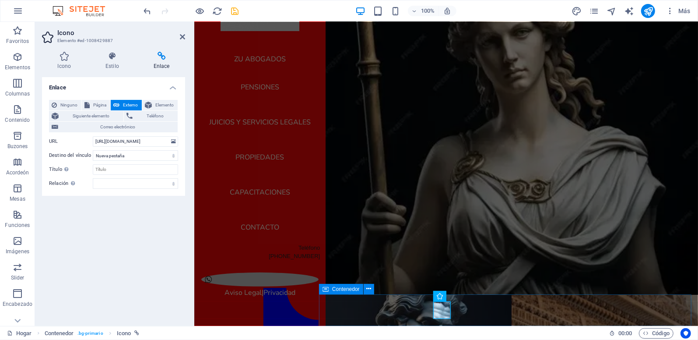
click at [349, 317] on div "Aviso Legal | Privacidad" at bounding box center [508, 316] width 379 height 45
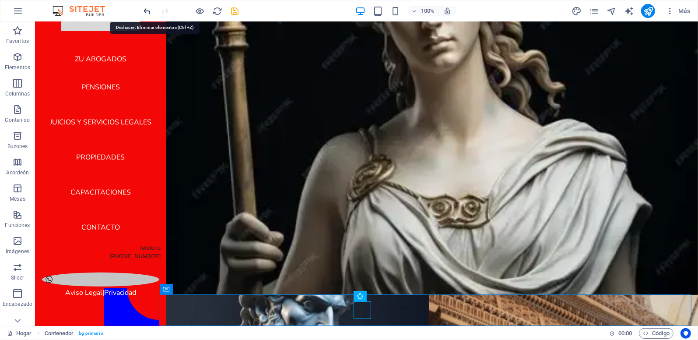
click at [144, 8] on icon "deshacer" at bounding box center [148, 11] width 10 height 10
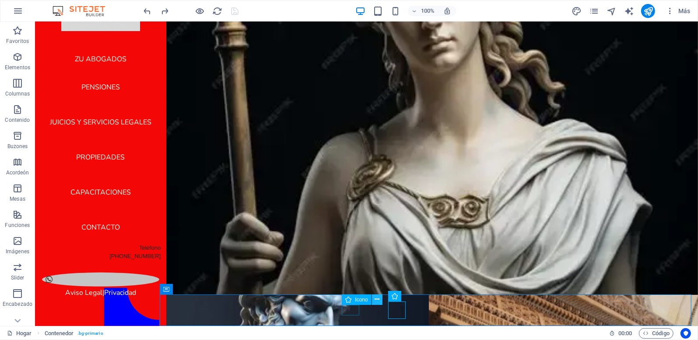
click at [376, 300] on icon at bounding box center [377, 298] width 5 height 9
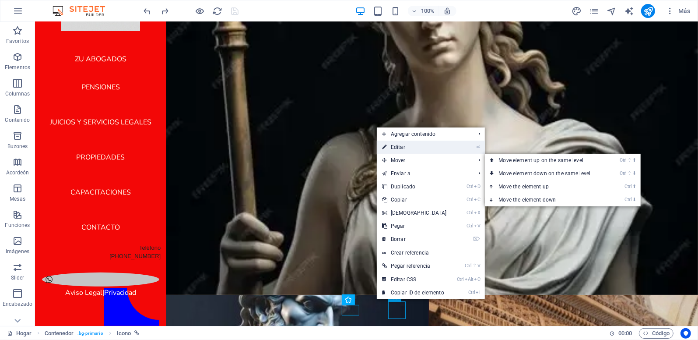
click at [402, 151] on link "⏎ Editar" at bounding box center [414, 146] width 75 height 13
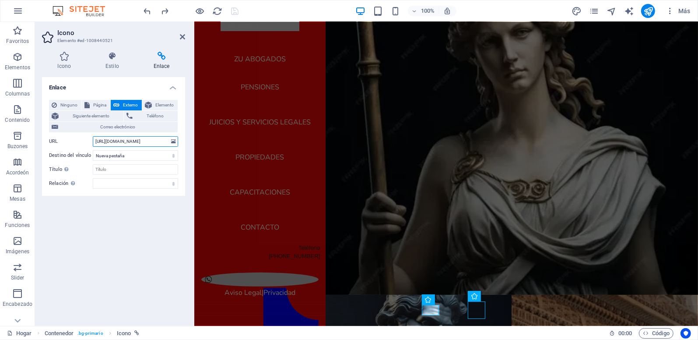
scroll to position [0, 213]
drag, startPoint x: 95, startPoint y: 140, endPoint x: 172, endPoint y: 140, distance: 76.6
click at [173, 139] on div "URL [URL][DOMAIN_NAME]" at bounding box center [113, 141] width 129 height 11
click at [105, 140] on input "URL" at bounding box center [135, 141] width 85 height 11
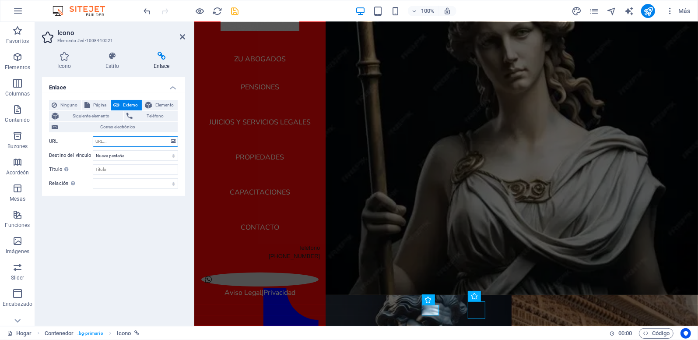
paste input "[URL][DOMAIN_NAME]"
type input "[URL][DOMAIN_NAME]"
click at [237, 10] on icon "salvar" at bounding box center [235, 11] width 10 height 10
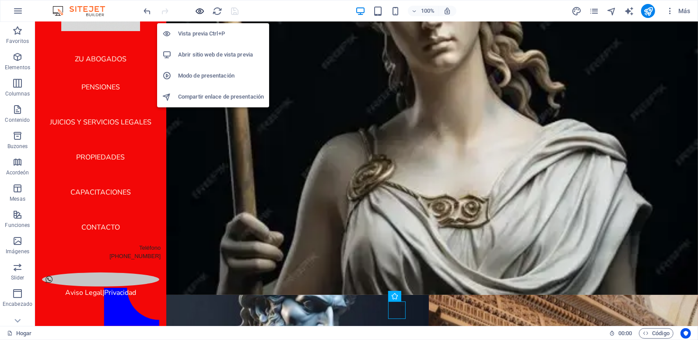
click at [202, 12] on icon "button" at bounding box center [200, 11] width 10 height 10
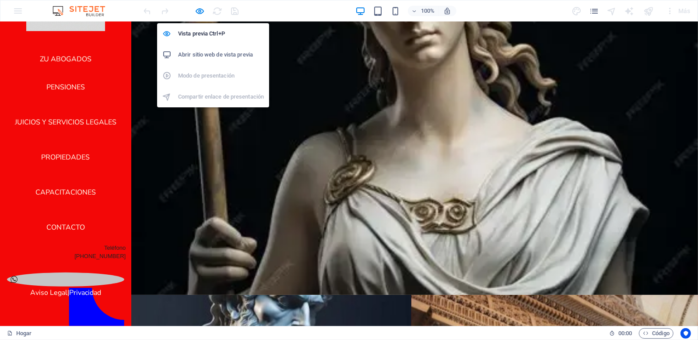
click at [197, 55] on h6 "Abrir sitio web de vista previa" at bounding box center [221, 54] width 86 height 11
click at [201, 54] on h6 "Abrir sitio web de vista previa" at bounding box center [221, 54] width 86 height 11
click at [204, 12] on icon "button" at bounding box center [200, 11] width 10 height 10
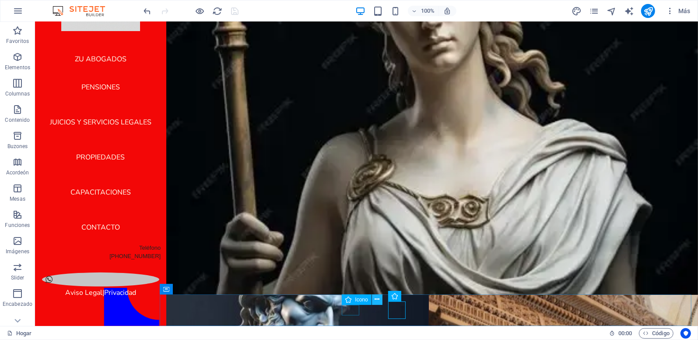
click at [375, 298] on icon at bounding box center [377, 298] width 5 height 9
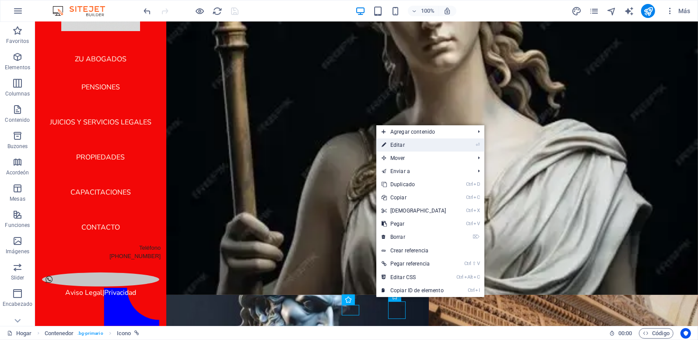
click at [399, 145] on font "Editar" at bounding box center [397, 145] width 14 height 6
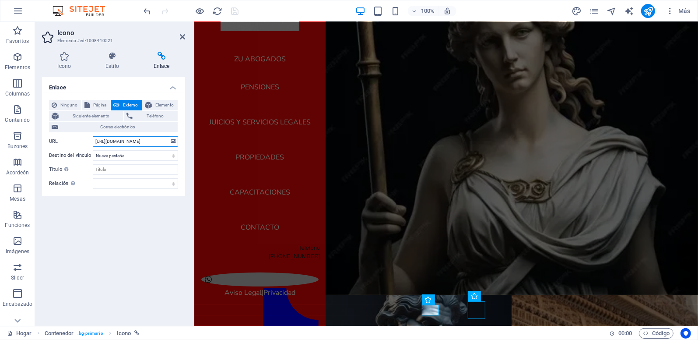
scroll to position [0, 238]
drag, startPoint x: 287, startPoint y: 162, endPoint x: 207, endPoint y: 130, distance: 86.4
